Goal: Task Accomplishment & Management: Manage account settings

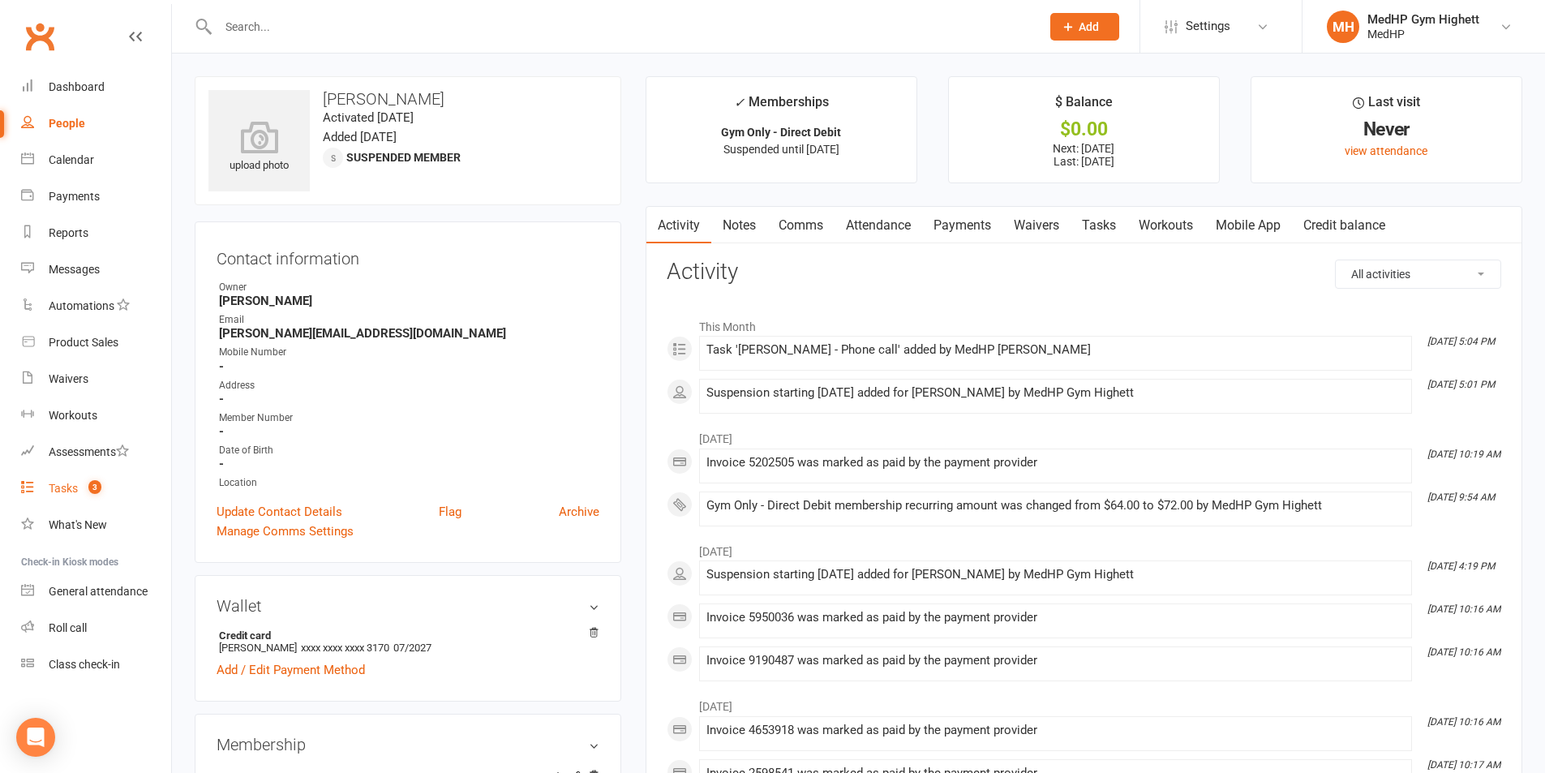
click at [109, 477] on link "Tasks 3" at bounding box center [96, 488] width 150 height 36
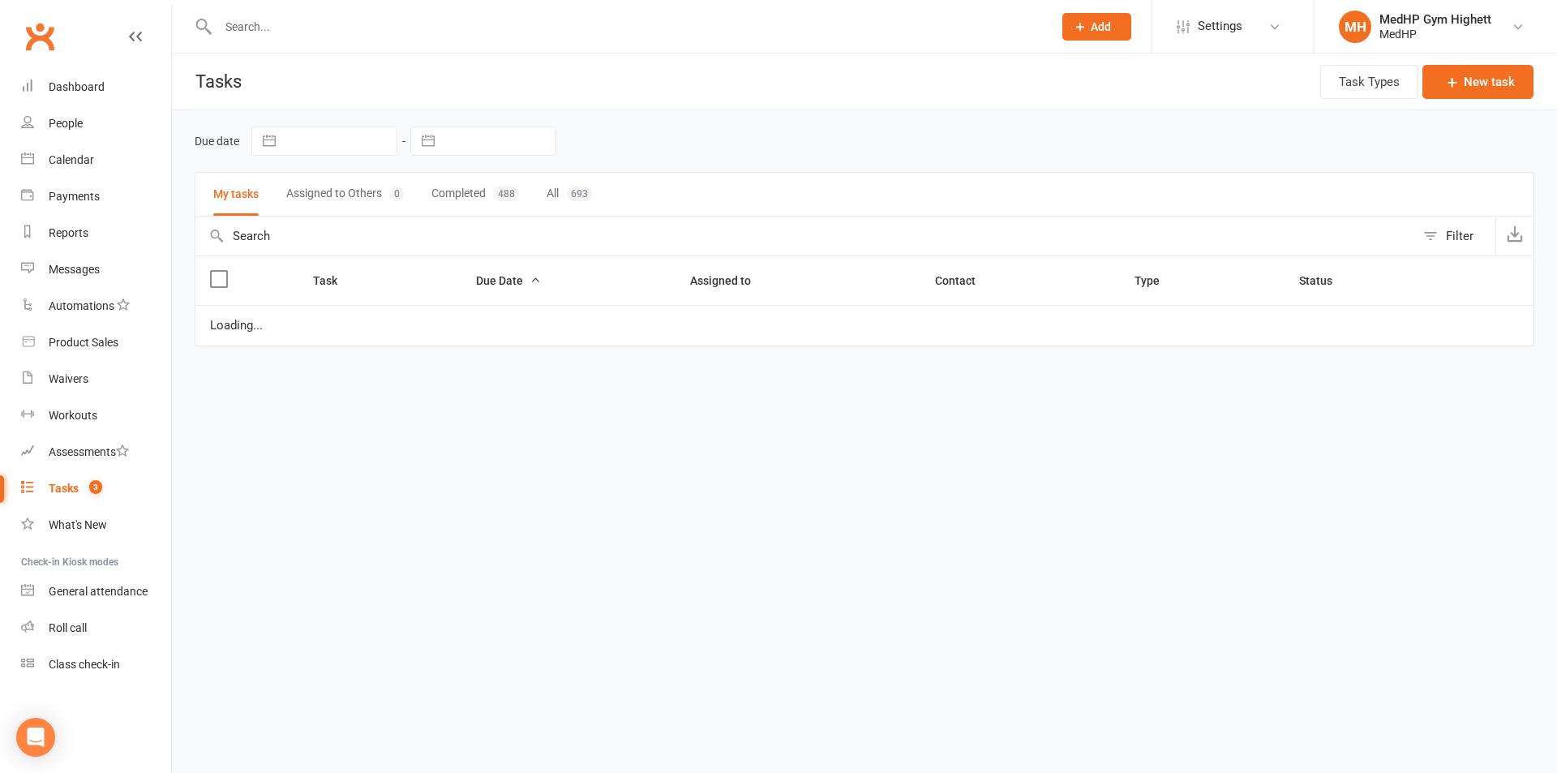
select select "started"
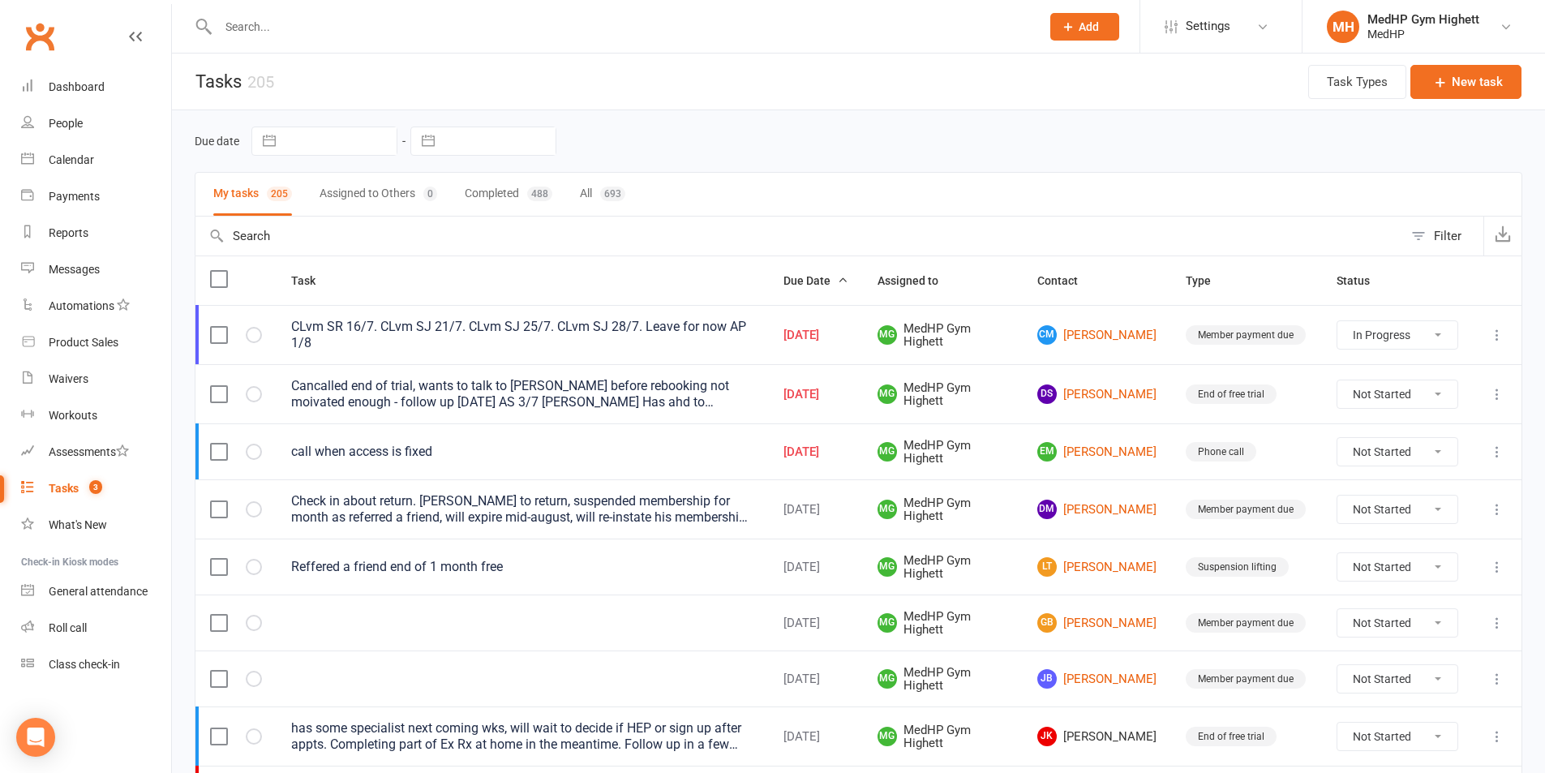
click at [324, 25] on input "text" at bounding box center [621, 26] width 816 height 23
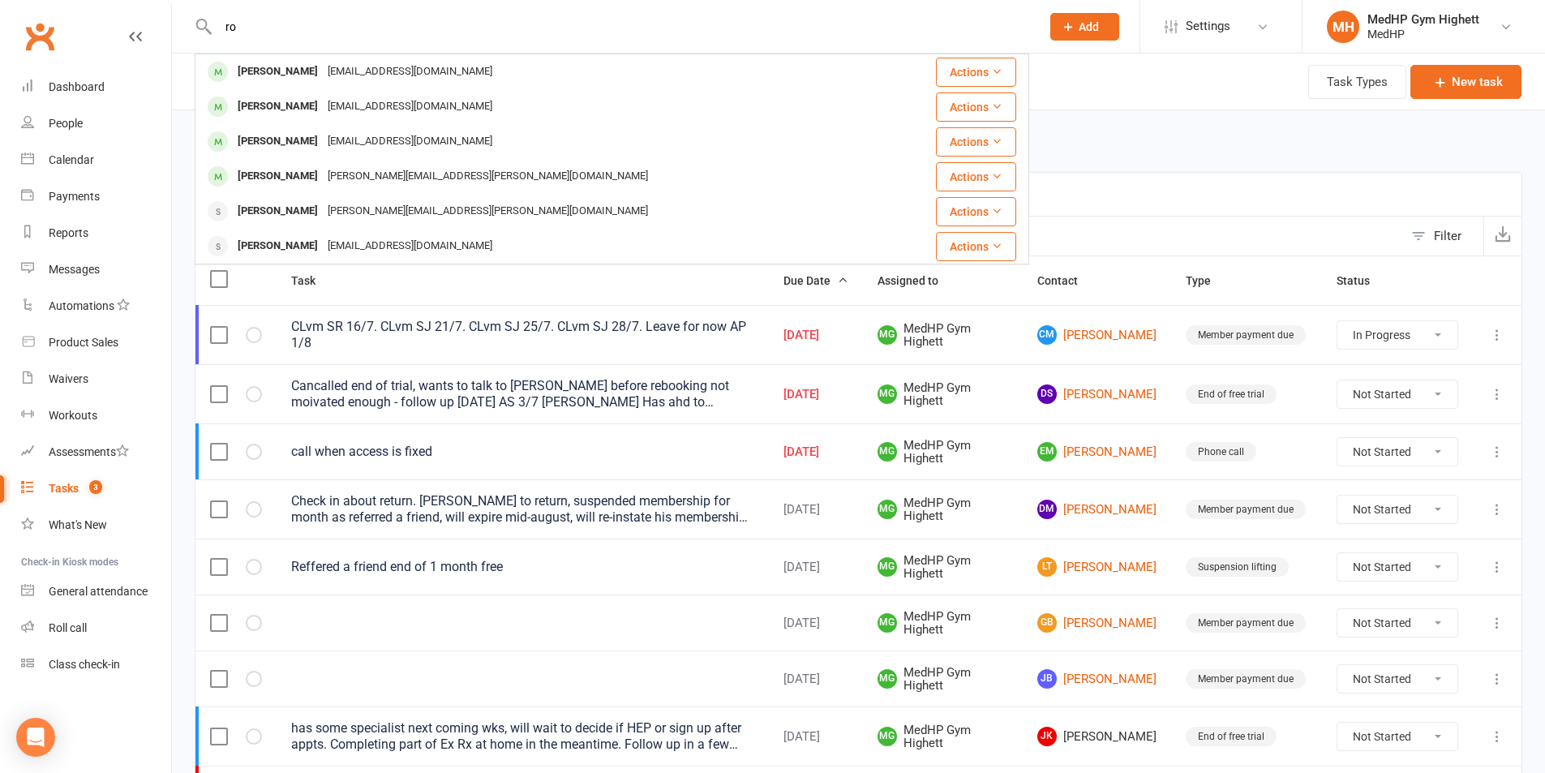
type input "r"
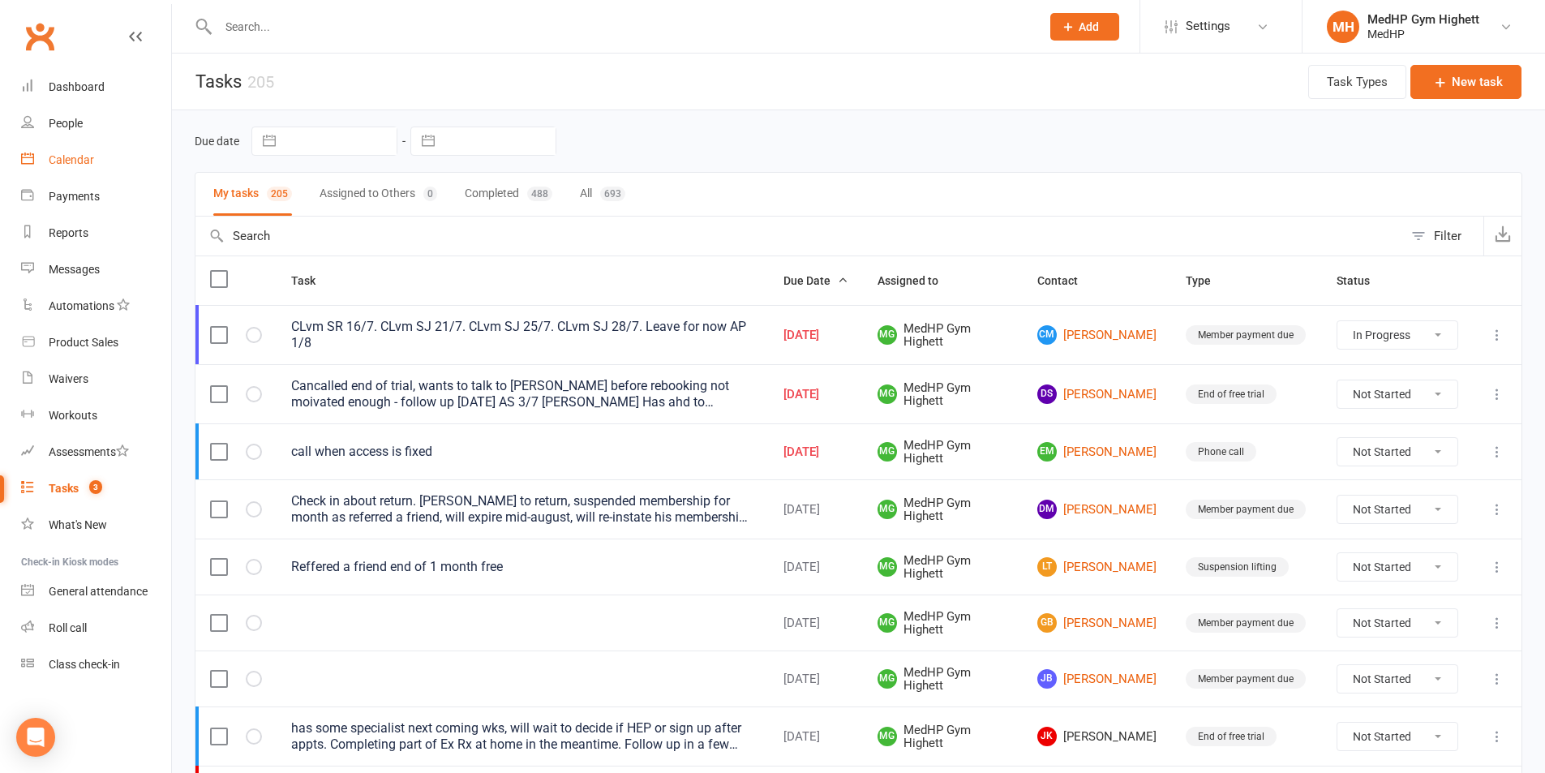
click at [91, 155] on div "Calendar" at bounding box center [71, 159] width 45 height 13
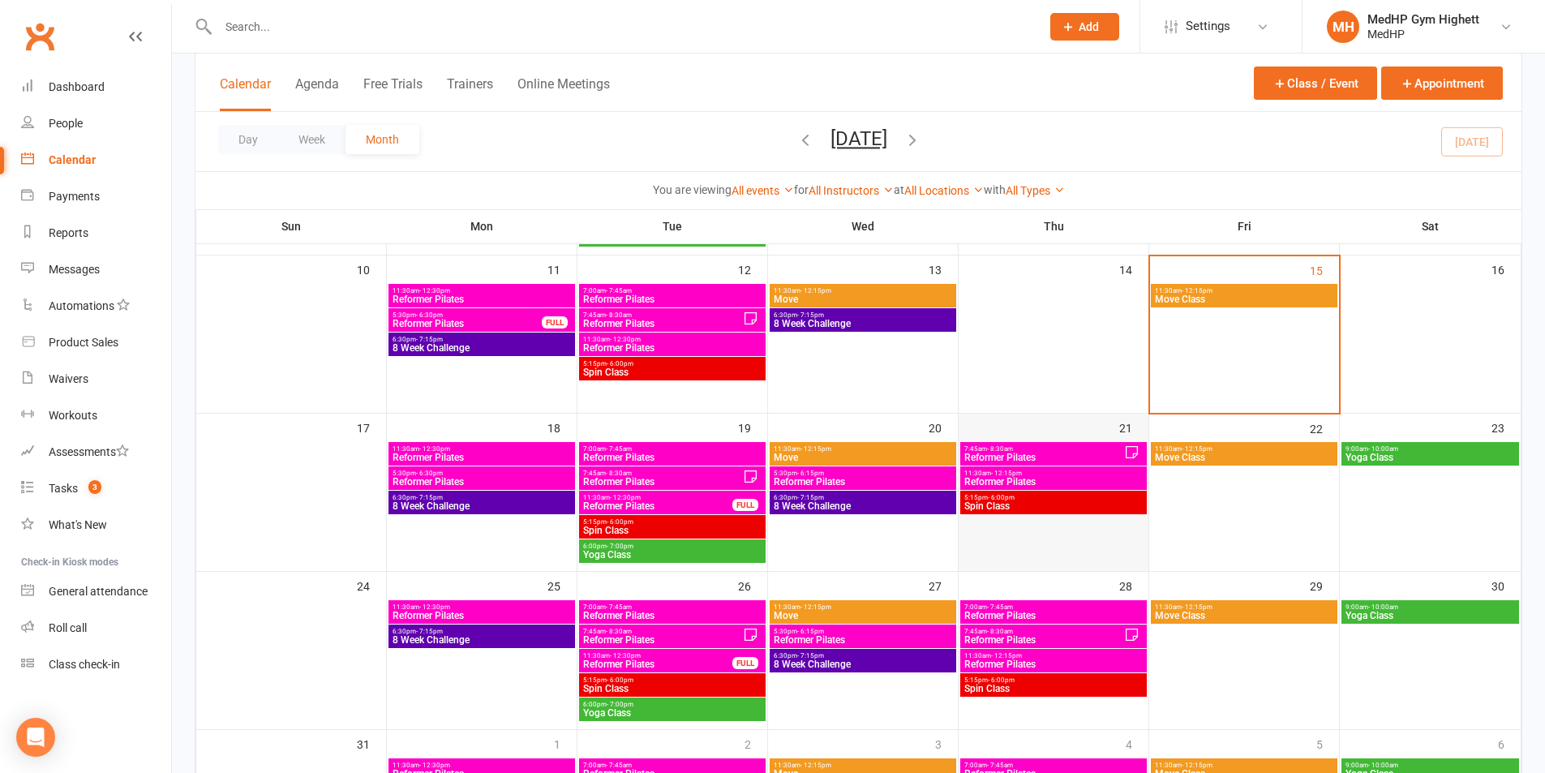
scroll to position [324, 0]
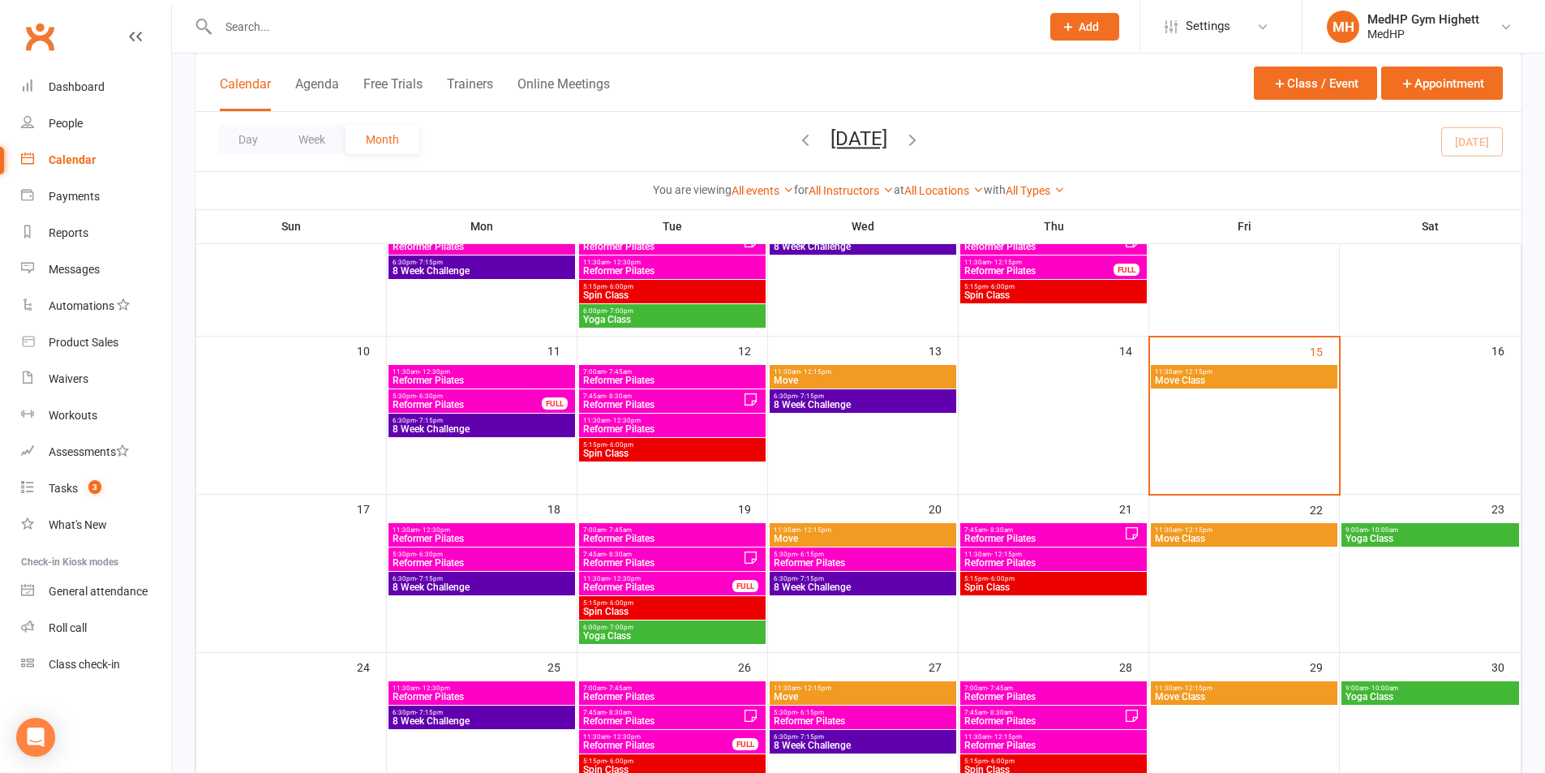
click at [1209, 381] on span "Move Class" at bounding box center [1244, 380] width 180 height 10
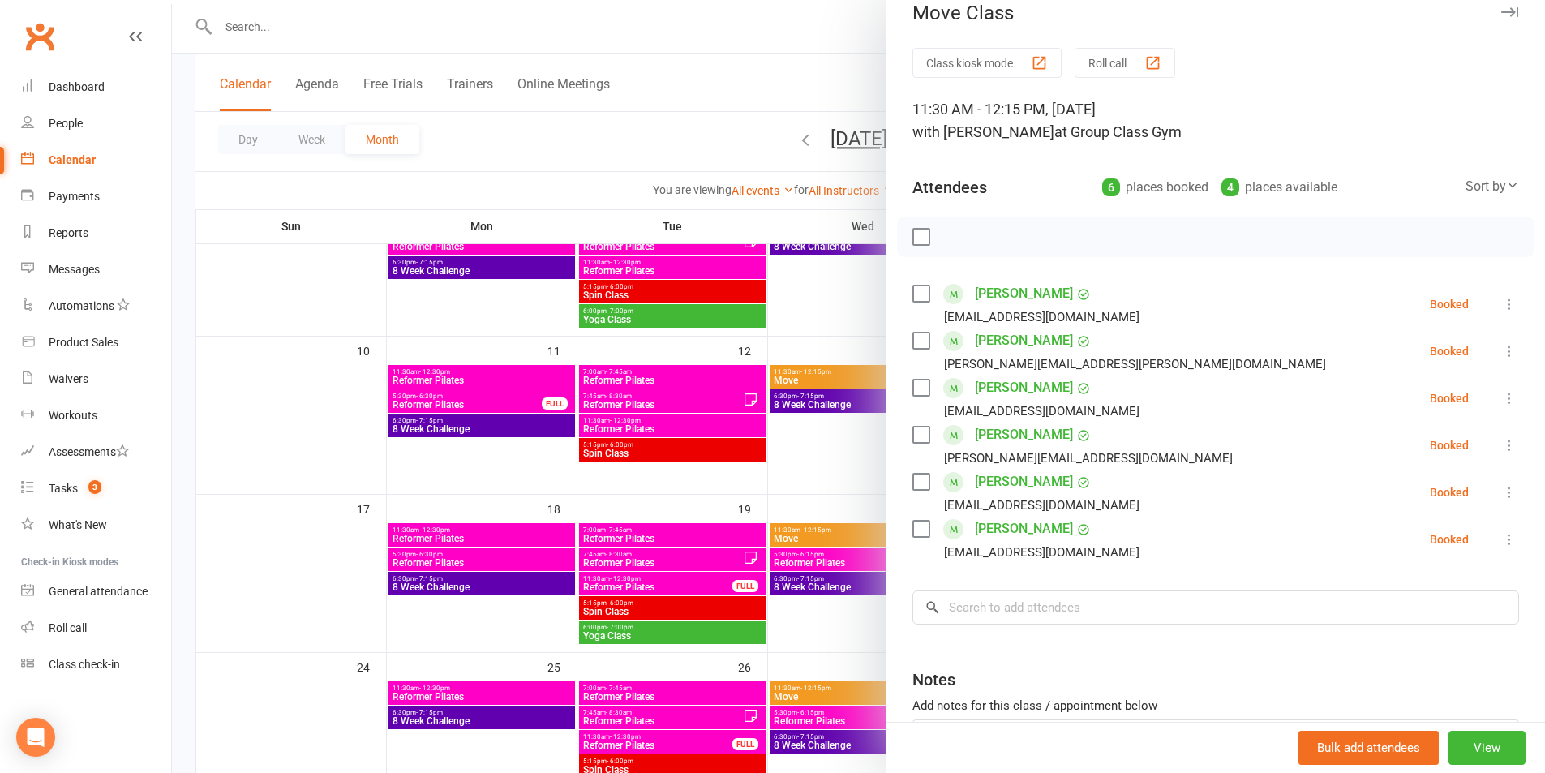
scroll to position [81, 0]
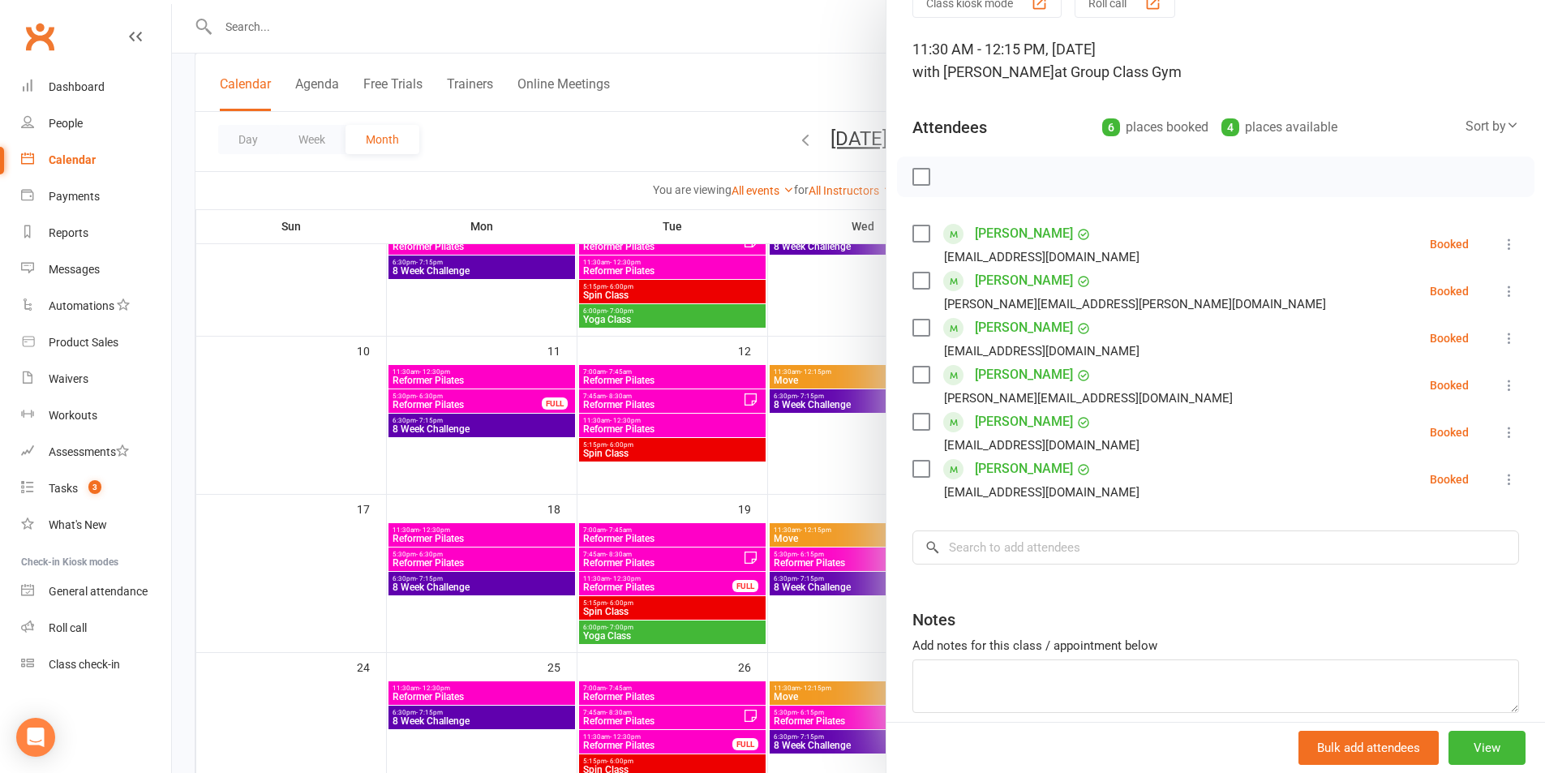
click at [1501, 244] on icon at bounding box center [1509, 244] width 16 height 16
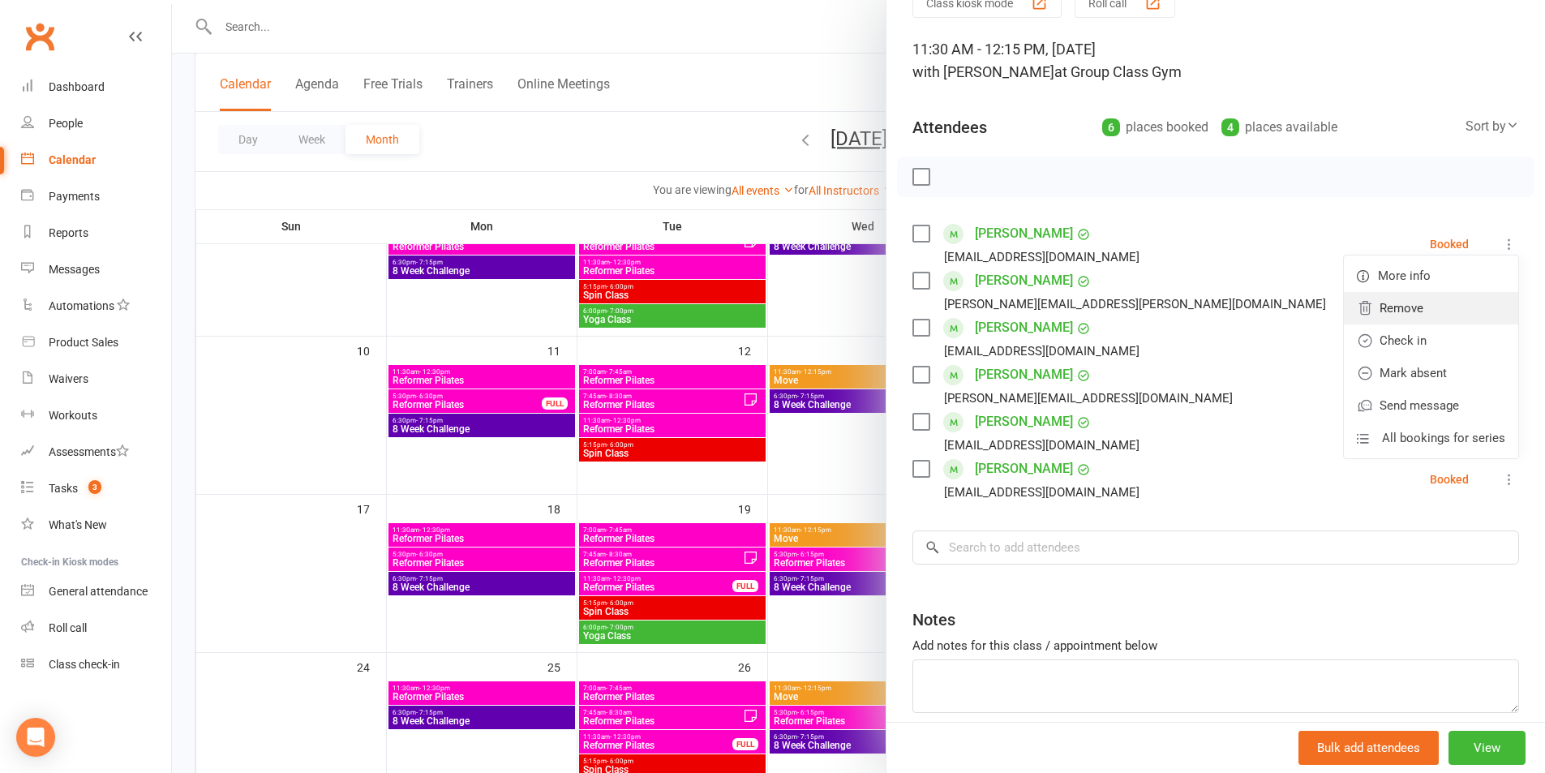
click at [1416, 303] on link "Remove" at bounding box center [1431, 308] width 174 height 32
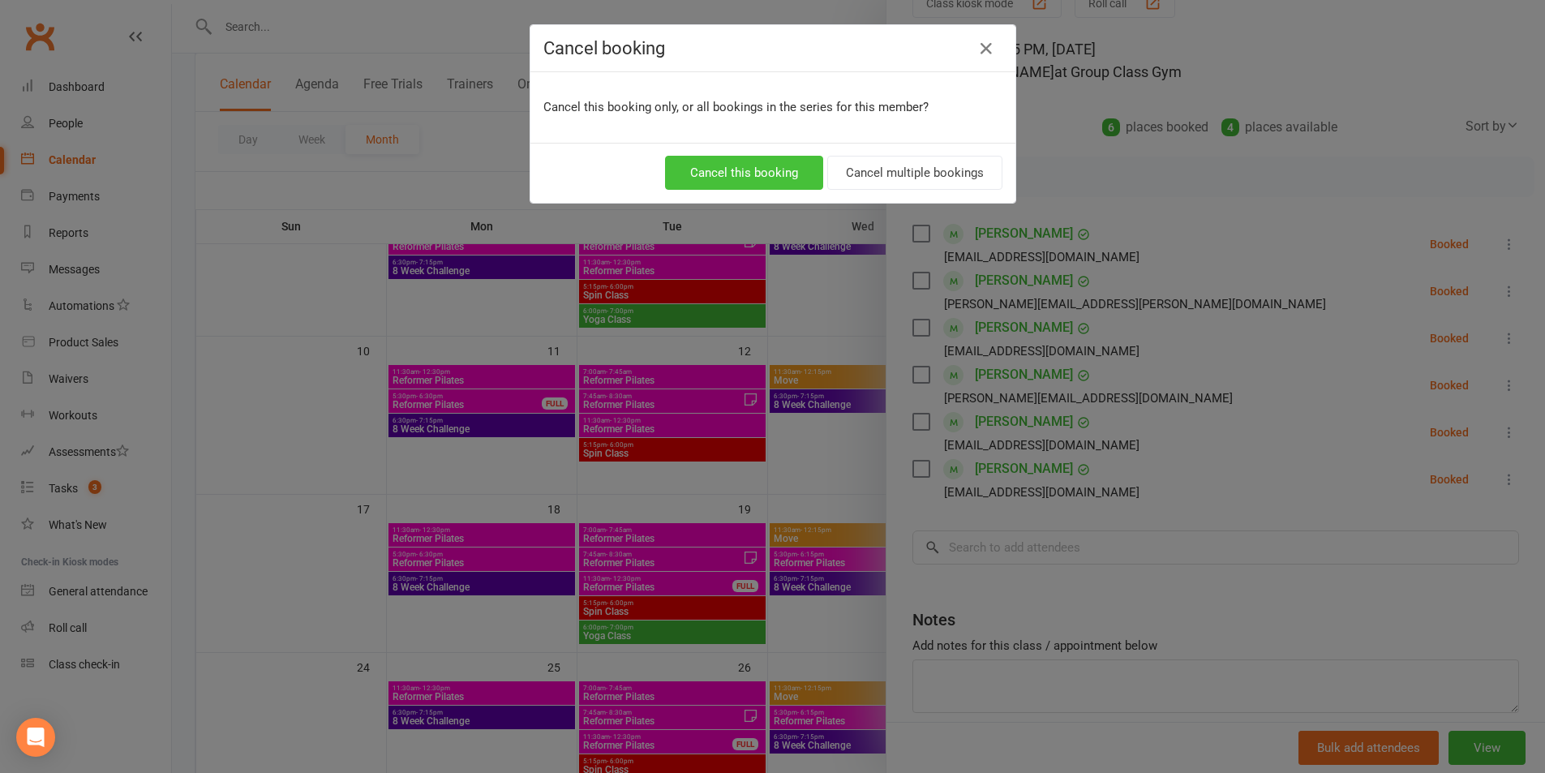
click at [711, 172] on button "Cancel this booking" at bounding box center [744, 173] width 158 height 34
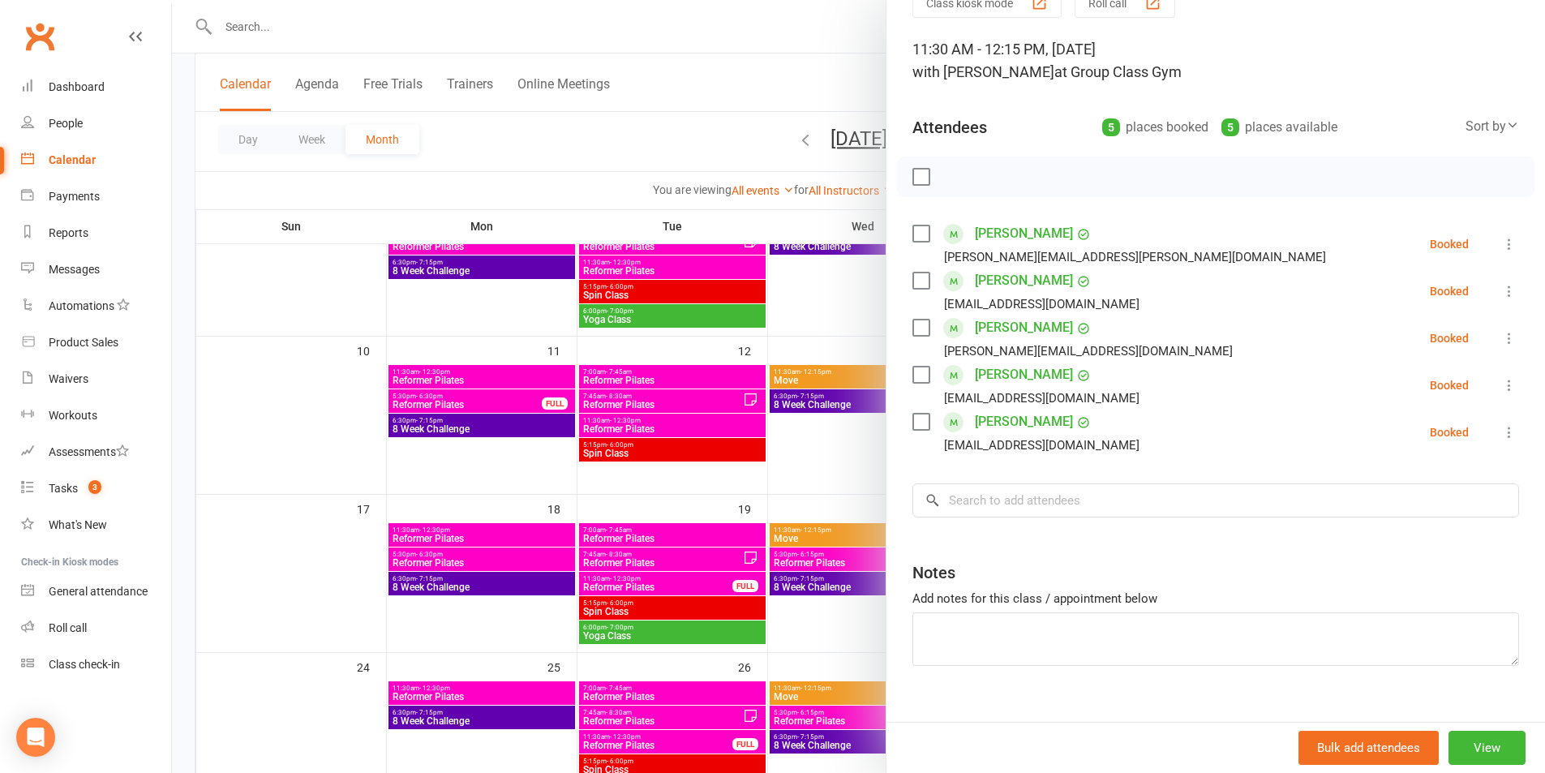
click at [688, 93] on div at bounding box center [858, 386] width 1373 height 773
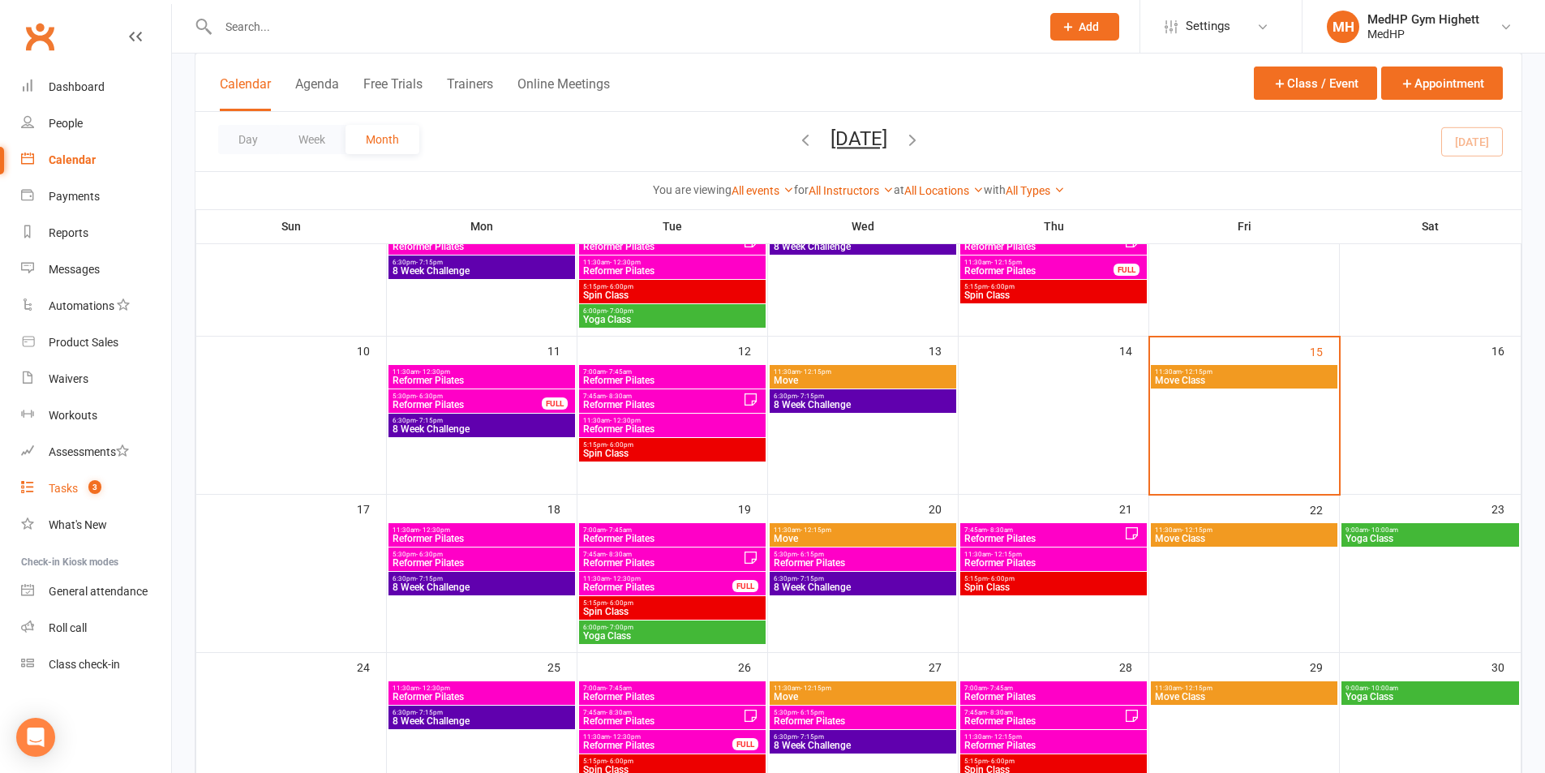
click at [95, 473] on link "Tasks 3" at bounding box center [96, 488] width 150 height 36
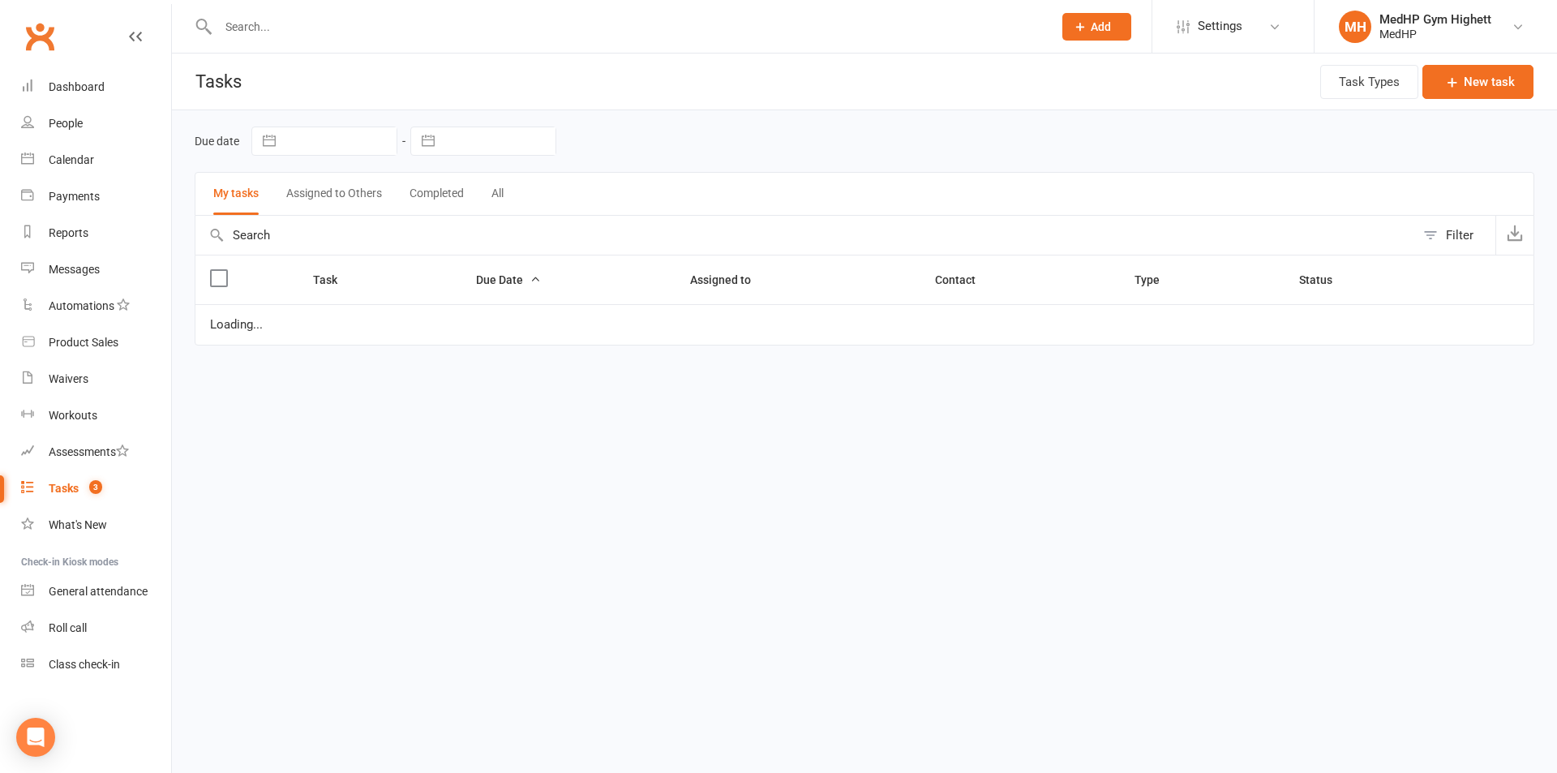
select select "started"
